Goal: Contribute content: Contribute content

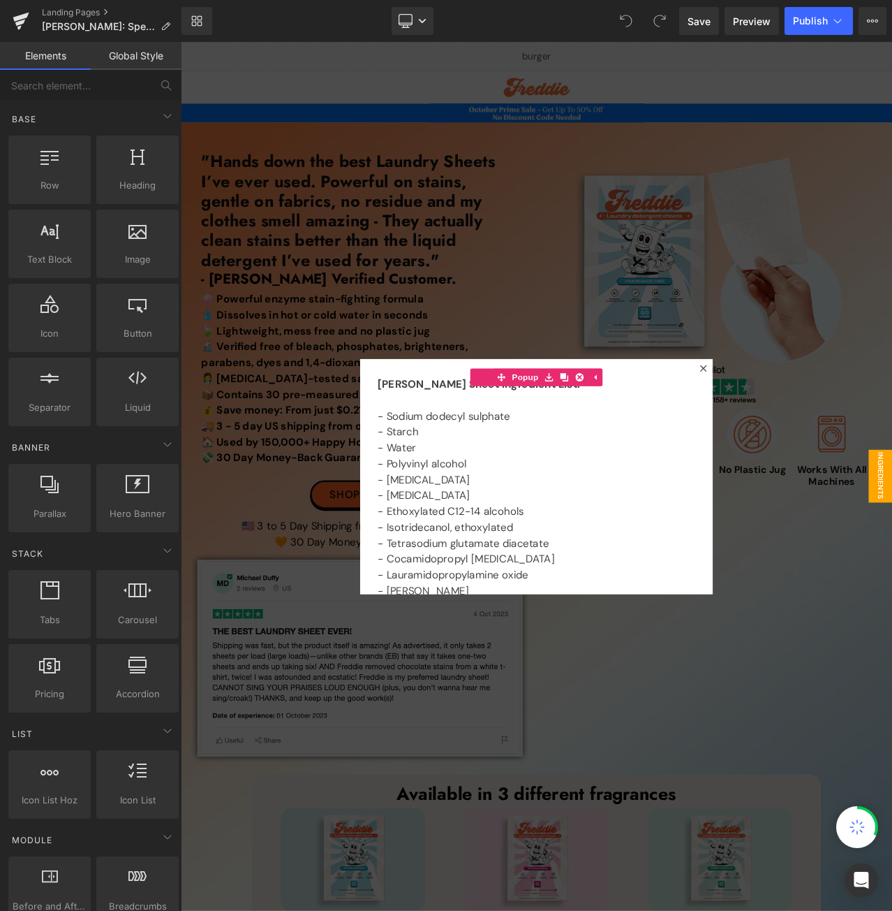
click at [561, 148] on div at bounding box center [603, 557] width 845 height 1031
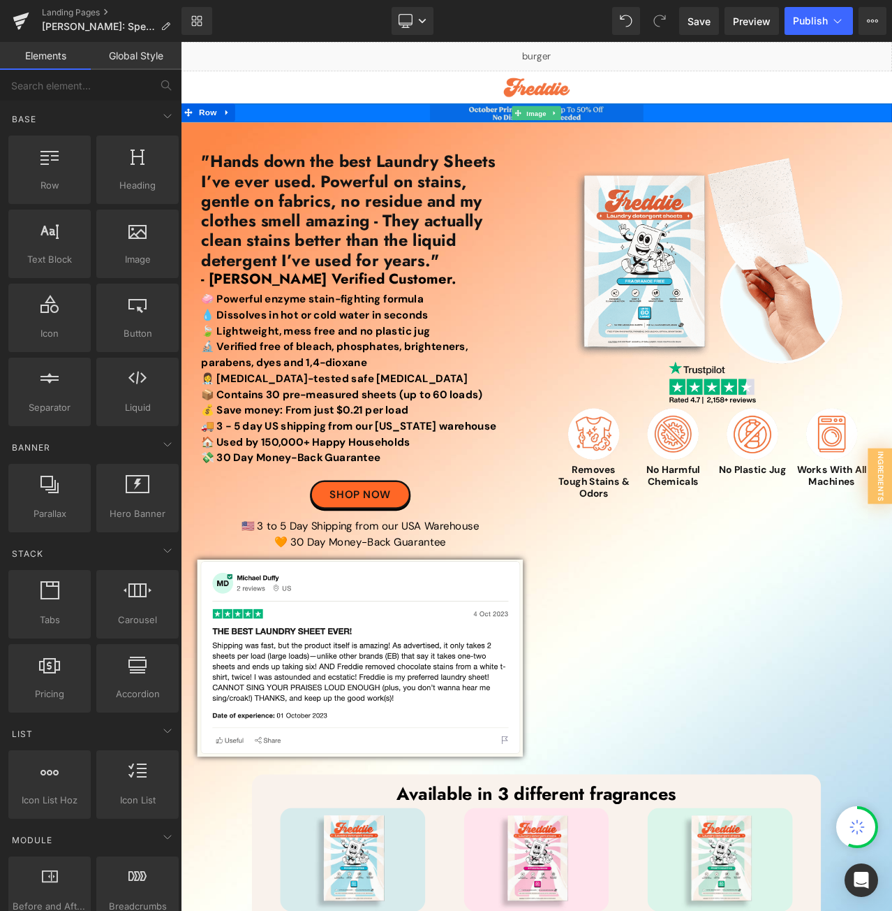
click at [596, 124] on span "Image" at bounding box center [603, 127] width 29 height 17
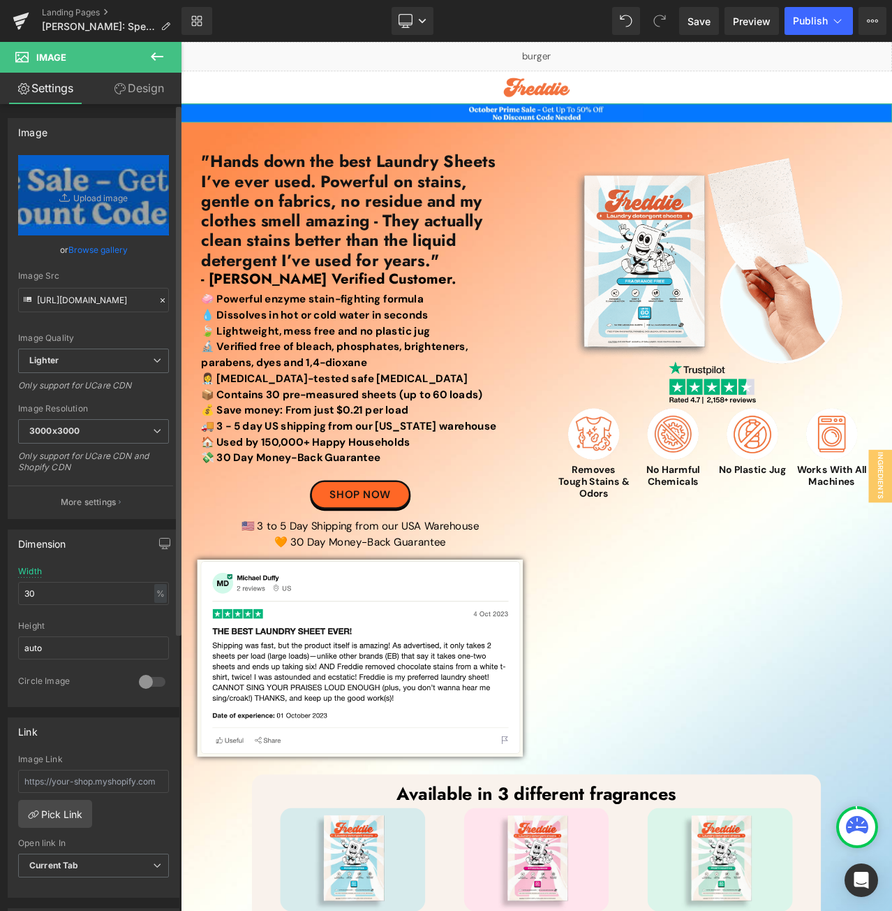
click at [97, 241] on link "Browse gallery" at bounding box center [97, 249] width 59 height 24
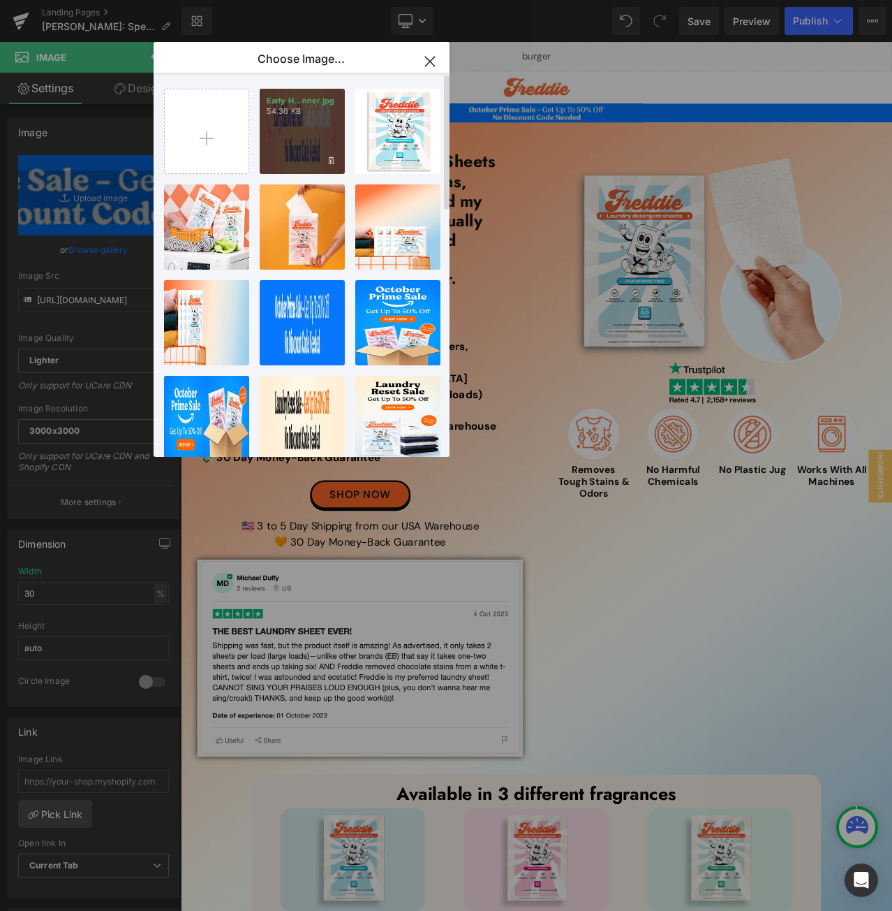
drag, startPoint x: 323, startPoint y: 130, endPoint x: 168, endPoint y: 104, distance: 156.5
click at [323, 130] on div "Early H...nner.jpg 54.36 KB" at bounding box center [302, 131] width 85 height 85
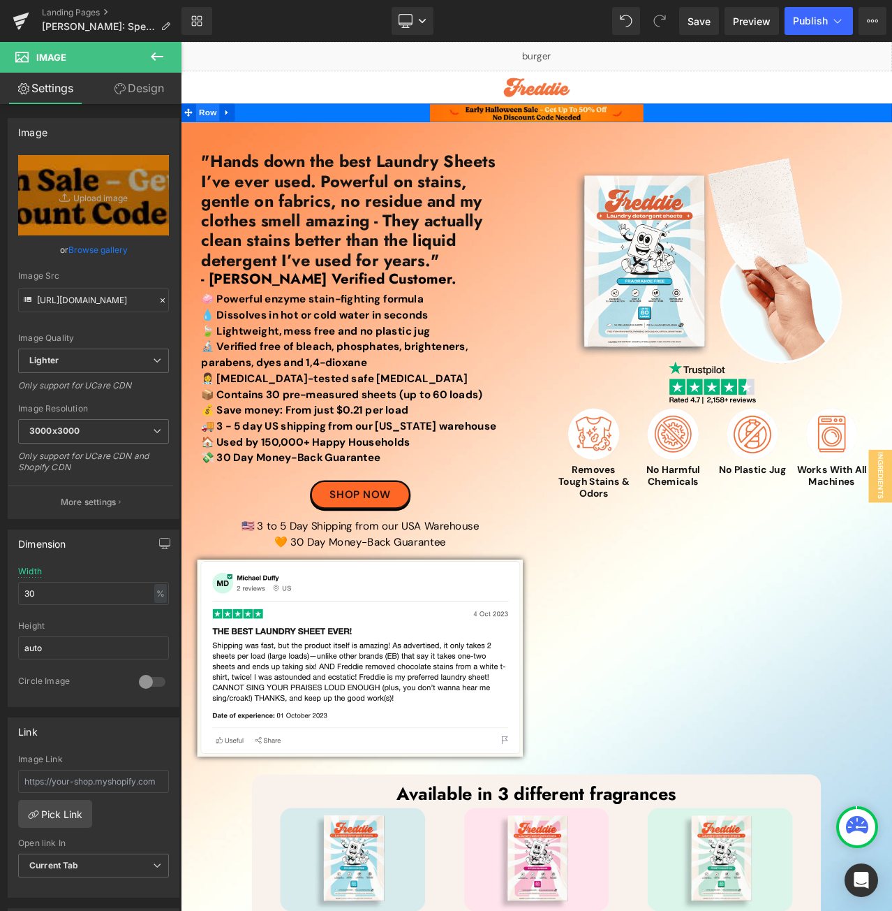
click at [209, 120] on span "Row" at bounding box center [213, 125] width 28 height 21
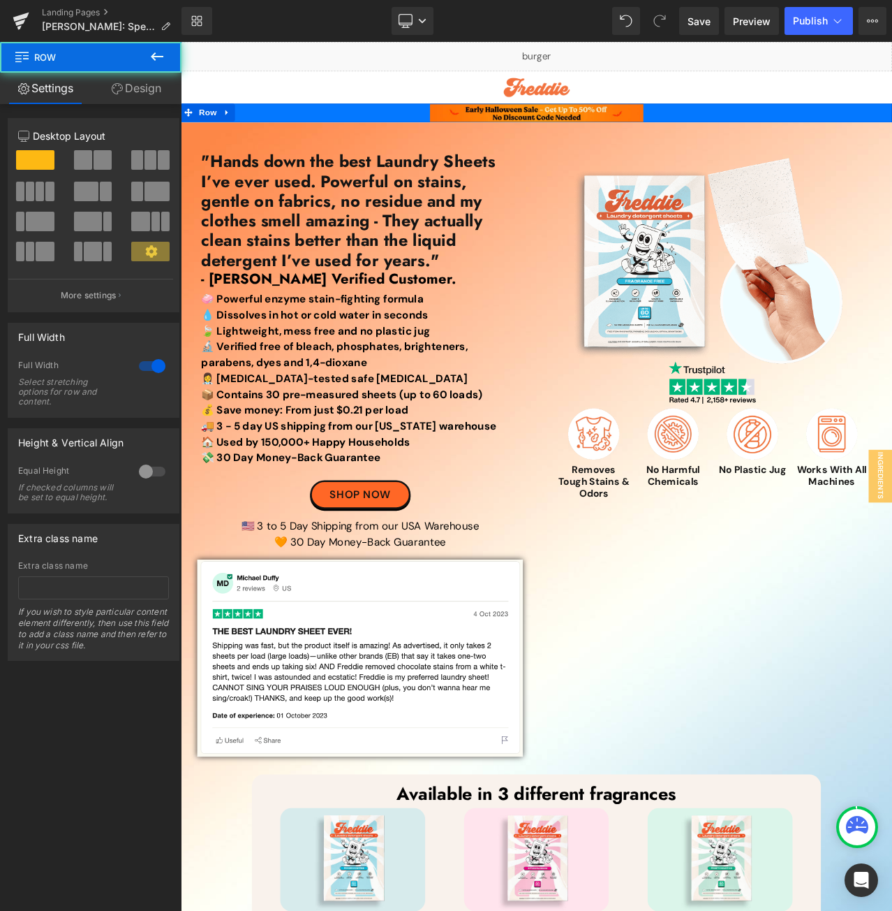
click at [135, 90] on link "Design" at bounding box center [136, 88] width 91 height 31
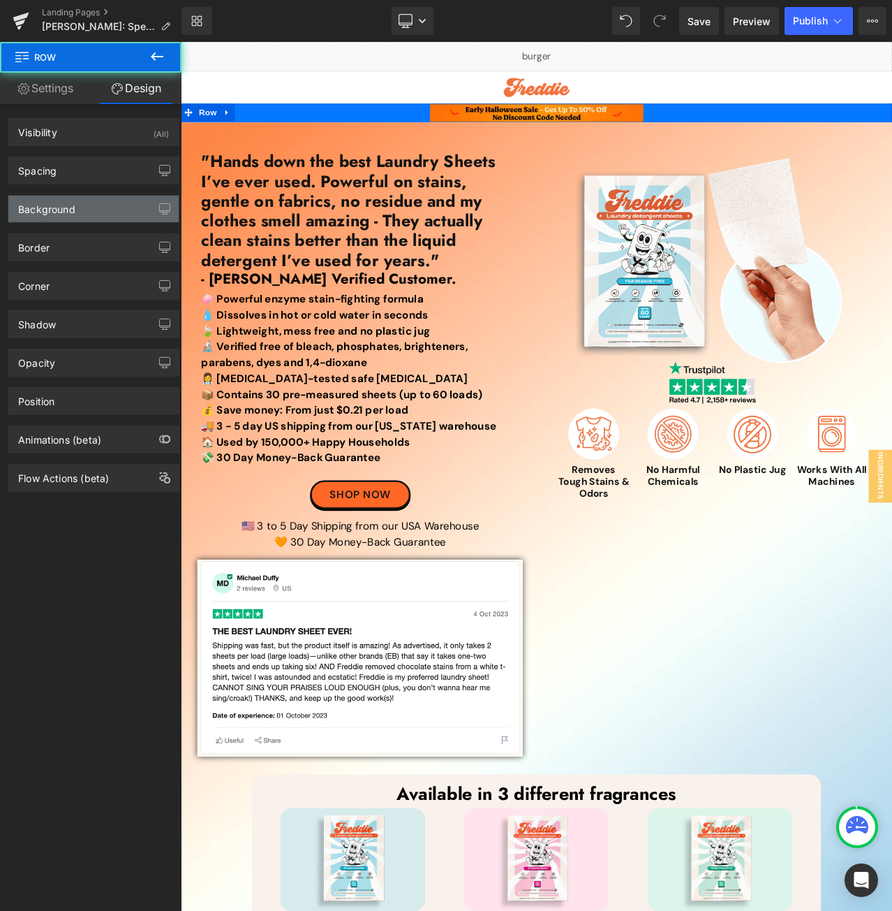
click at [87, 207] on div "Background" at bounding box center [93, 209] width 170 height 27
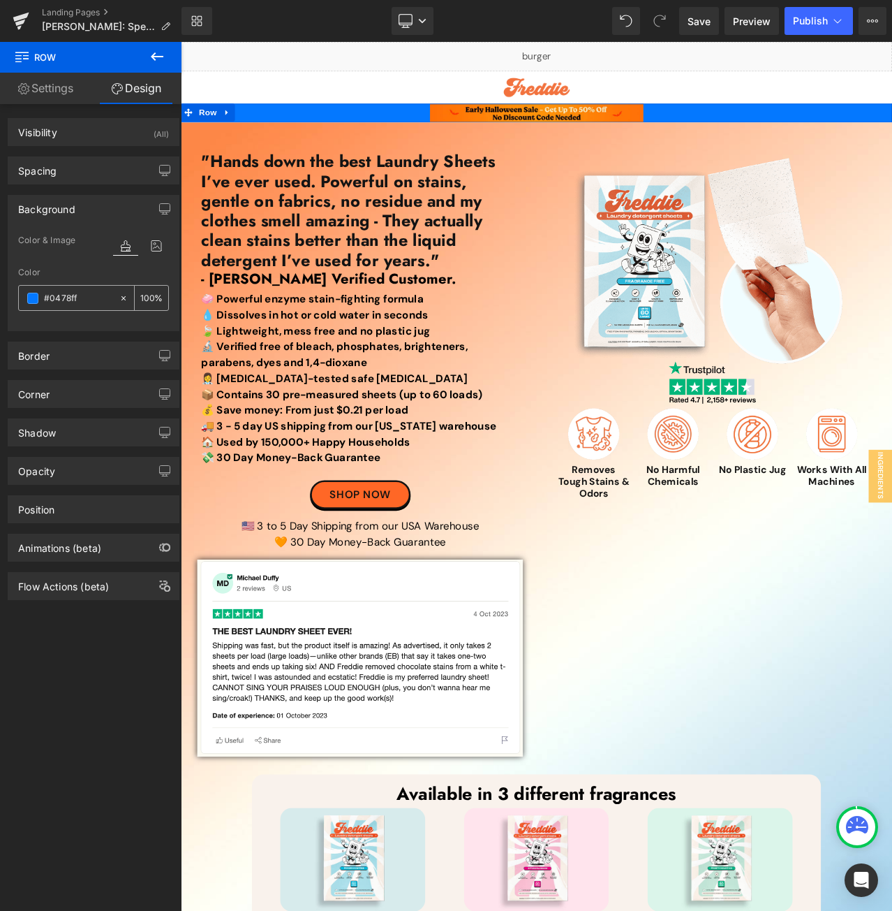
click at [90, 295] on input "#0478ff" at bounding box center [78, 297] width 68 height 15
paste input "FF7304"
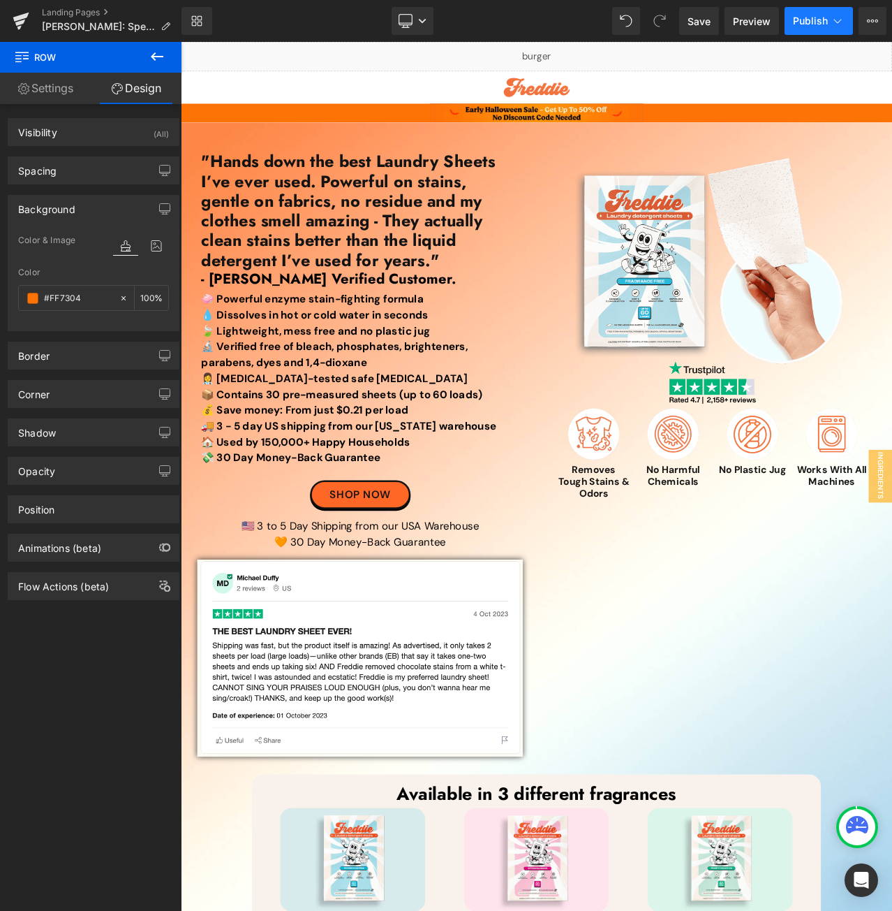
type input "#FF7304"
click at [804, 22] on span "Publish" at bounding box center [810, 20] width 35 height 11
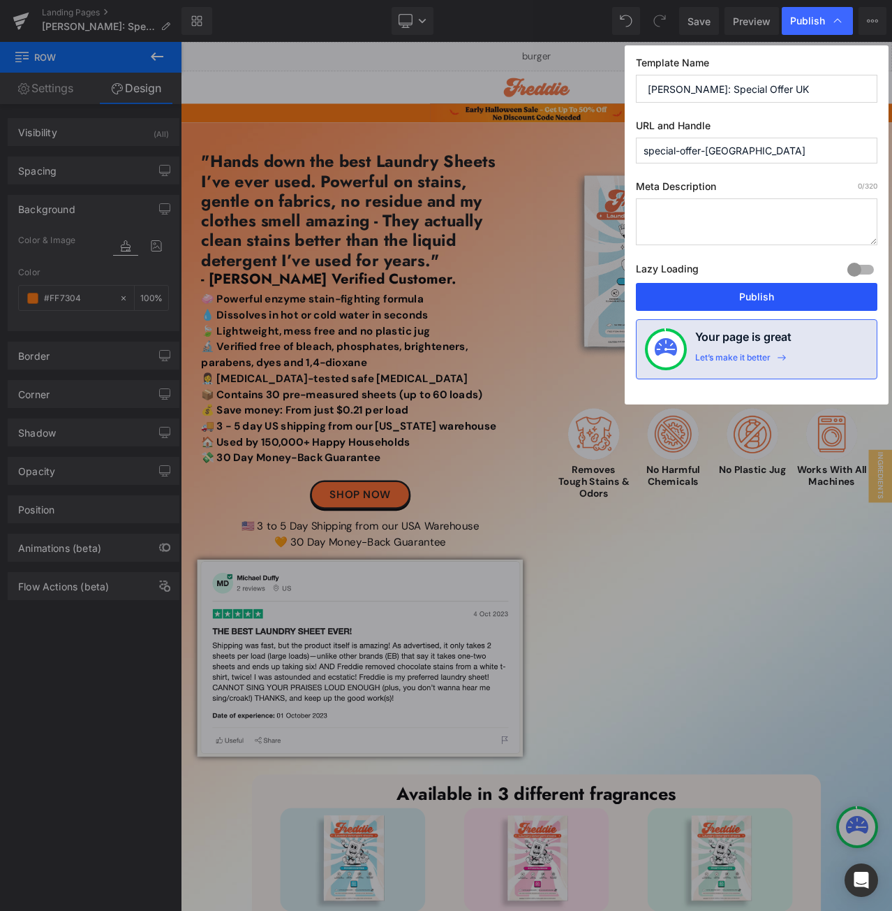
click at [717, 290] on button "Publish" at bounding box center [757, 297] width 242 height 28
